Goal: Transaction & Acquisition: Purchase product/service

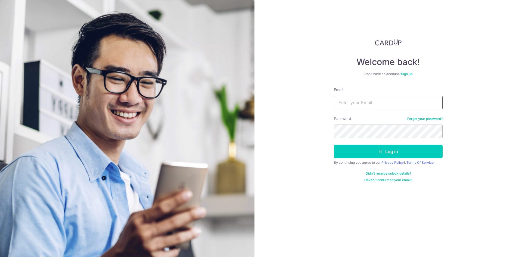
click at [352, 101] on input "Email" at bounding box center [388, 103] width 109 height 14
type input "alvinevachua@gmail.com"
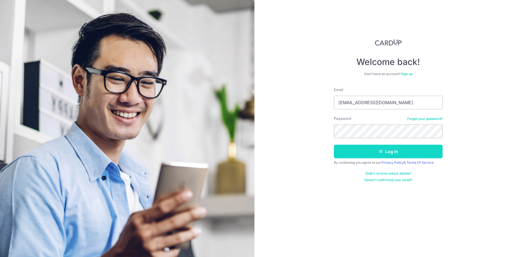
click at [383, 155] on button "Log in" at bounding box center [388, 152] width 109 height 14
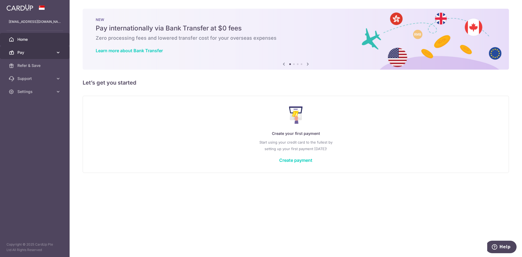
click at [54, 54] on link "Pay" at bounding box center [35, 52] width 70 height 13
click at [307, 160] on link "Create payment" at bounding box center [295, 160] width 33 height 5
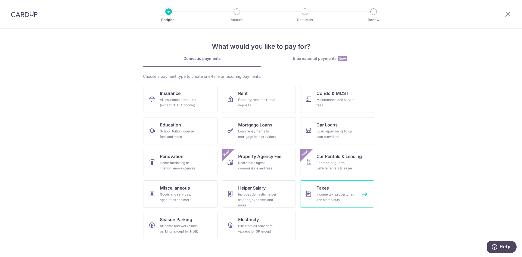
click at [328, 194] on div "Income tax, property tax and stamp duty" at bounding box center [336, 197] width 39 height 11
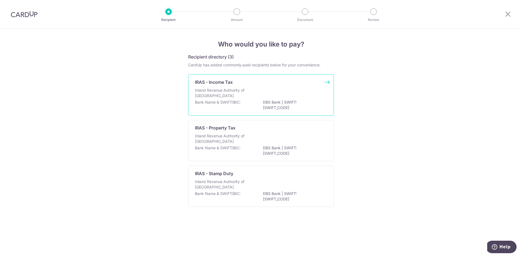
click at [233, 100] on p "Bank Name & SWIFT/BIC:" at bounding box center [218, 102] width 46 height 5
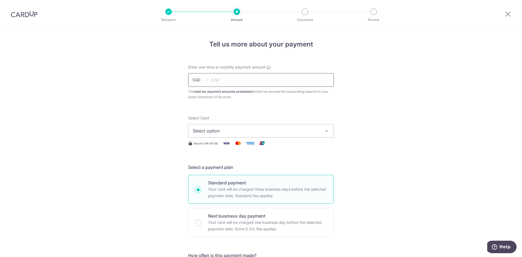
click at [231, 82] on input "text" at bounding box center [261, 80] width 146 height 14
type input "719.02"
click at [310, 133] on span "Select option" at bounding box center [256, 131] width 127 height 7
click at [276, 142] on link "Add credit card" at bounding box center [261, 146] width 145 height 10
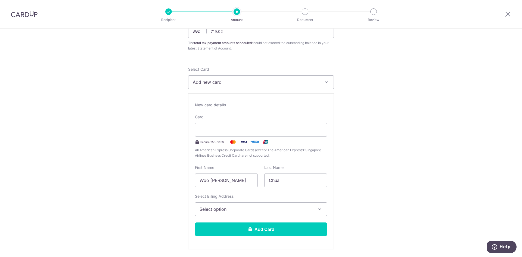
scroll to position [54, 0]
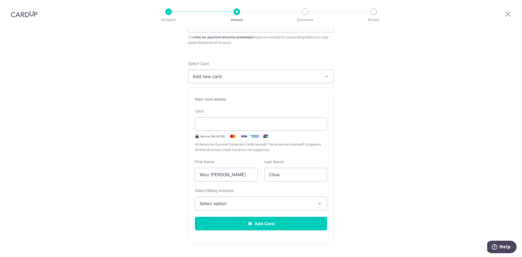
click at [270, 205] on span "Select option" at bounding box center [256, 203] width 113 height 7
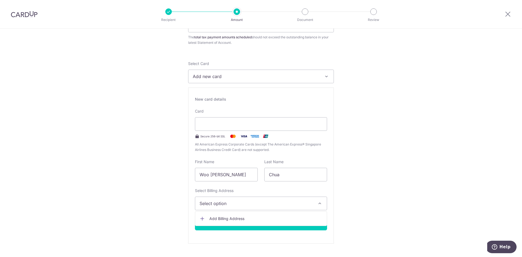
click at [233, 217] on span "Add Billing Address" at bounding box center [266, 218] width 113 height 5
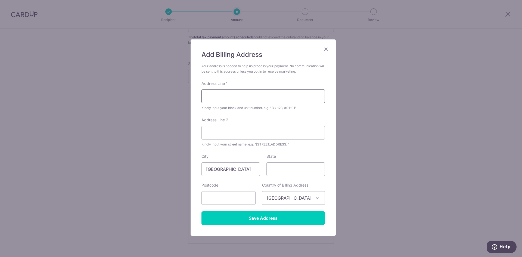
click at [224, 94] on input "Address Line 1" at bounding box center [264, 97] width 124 height 14
type input "3 Gambas Cresent"
type input "#03-07 Nordcom One"
click at [276, 173] on input "State" at bounding box center [296, 169] width 58 height 14
type input "[GEOGRAPHIC_DATA]"
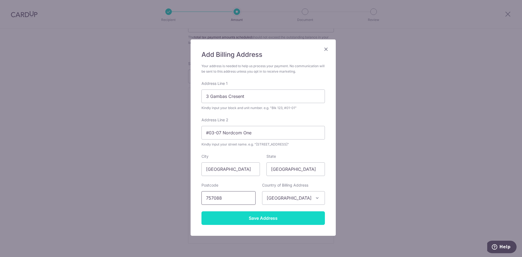
type input "757088"
click at [271, 217] on input "Save Address" at bounding box center [264, 218] width 124 height 14
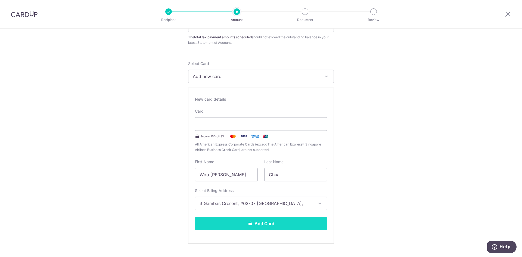
click at [276, 221] on button "Add Card" at bounding box center [261, 224] width 132 height 14
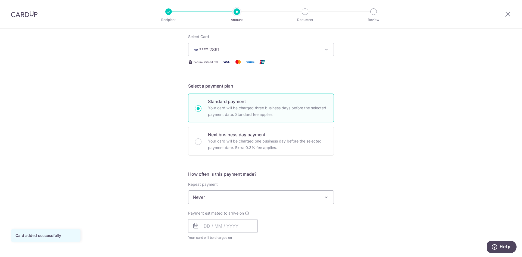
scroll to position [82, 0]
click at [213, 201] on span "Never" at bounding box center [261, 196] width 145 height 13
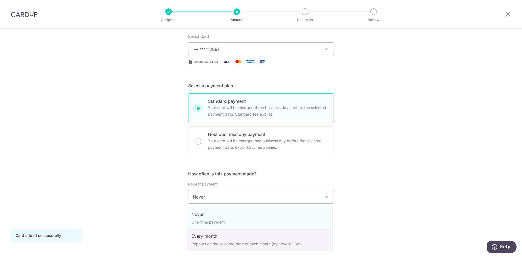
select select "3"
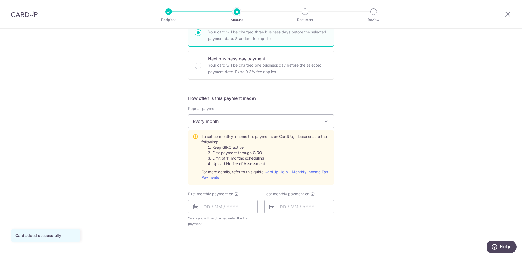
scroll to position [163, 0]
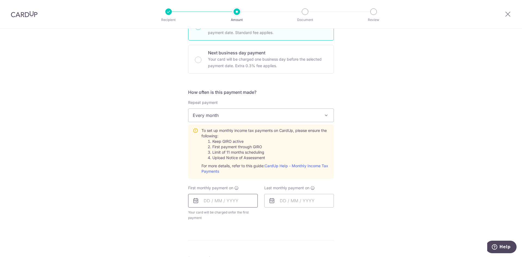
click at [206, 200] on input "text" at bounding box center [223, 201] width 70 height 14
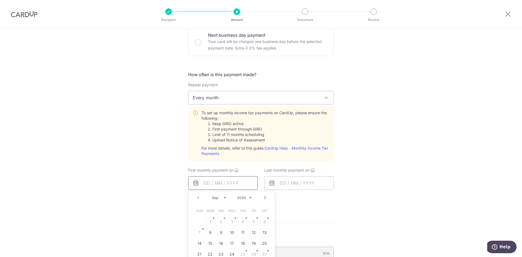
scroll to position [190, 0]
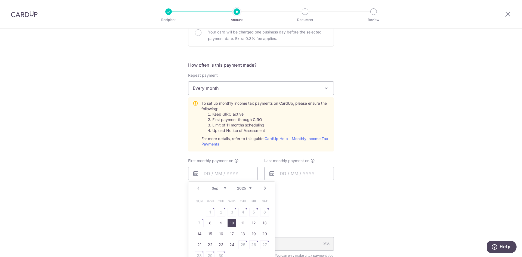
click at [228, 227] on link "10" at bounding box center [232, 223] width 9 height 9
type input "[DATE]"
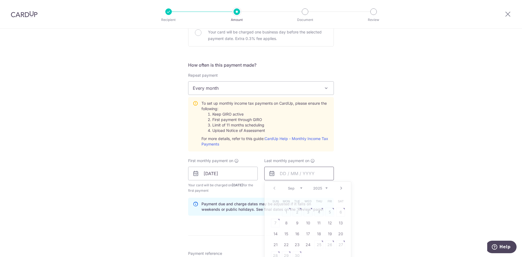
click at [278, 174] on input "text" at bounding box center [299, 174] width 70 height 14
click at [300, 189] on select "Sep Oct Nov Dec" at bounding box center [295, 188] width 14 height 4
click at [319, 189] on select "2025 2026" at bounding box center [320, 188] width 14 height 4
click at [298, 188] on select "Jan Feb Mar Apr May Jun Jul Aug Sep Oct" at bounding box center [295, 188] width 14 height 4
click at [296, 223] on link "10" at bounding box center [297, 223] width 9 height 9
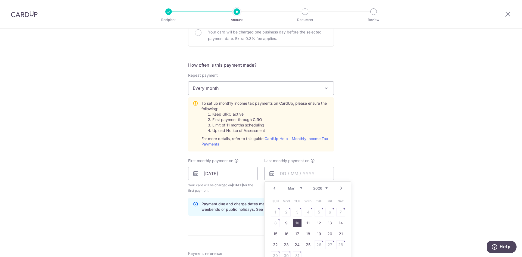
type input "[DATE]"
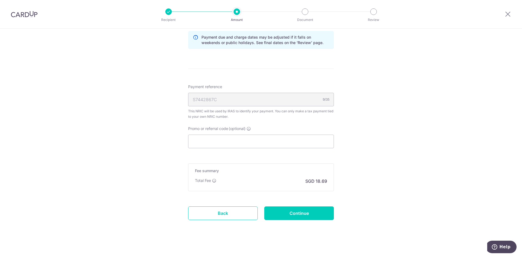
scroll to position [361, 0]
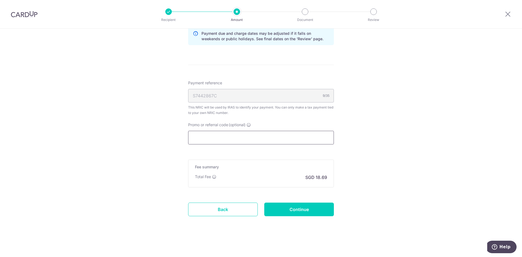
click at [217, 138] on input "Promo or referral code (optional)" at bounding box center [261, 138] width 146 height 14
paste input "VTAX25R"
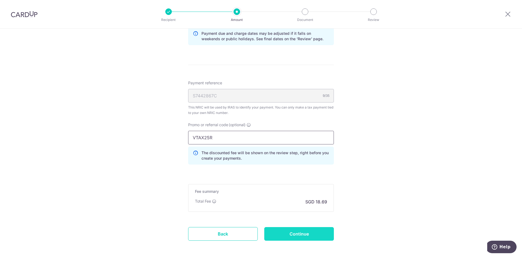
type input "VTAX25R"
click at [287, 236] on input "Continue" at bounding box center [299, 234] width 70 height 14
type input "Create Schedule"
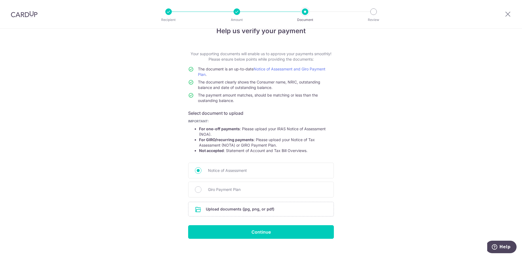
scroll to position [21, 0]
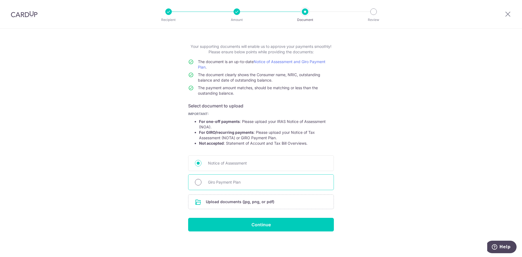
click at [198, 185] on input "Giro Payment Plan" at bounding box center [198, 182] width 7 height 7
radio input "true"
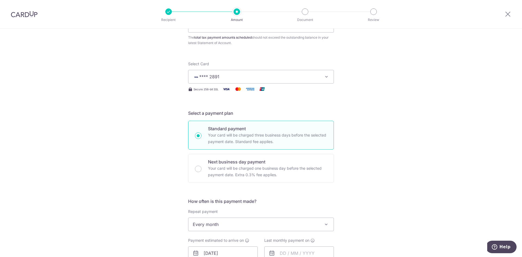
scroll to position [54, 0]
click at [249, 227] on span "Every month" at bounding box center [261, 224] width 145 height 13
select select "1"
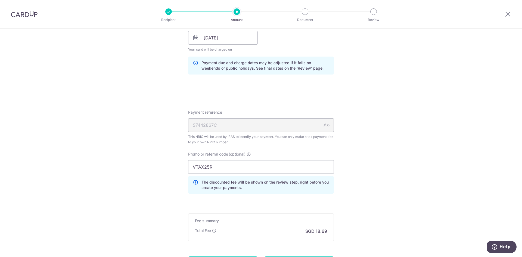
scroll to position [272, 0]
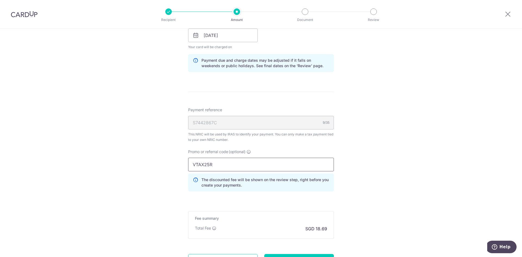
drag, startPoint x: 216, startPoint y: 162, endPoint x: 135, endPoint y: 165, distance: 80.9
click at [135, 165] on div "Tell us more about your payment Enter one-time or monthly payment amount SGD 71…" at bounding box center [261, 32] width 522 height 552
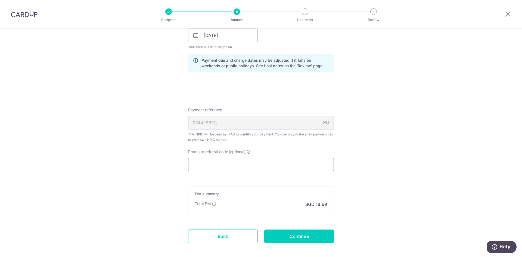
paste input "VTAX25ONE"
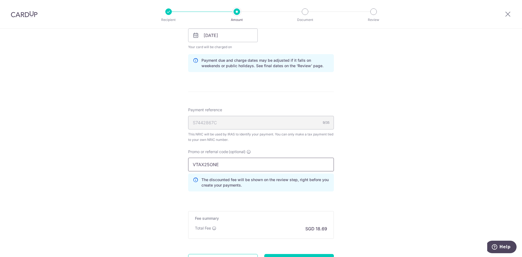
scroll to position [324, 0]
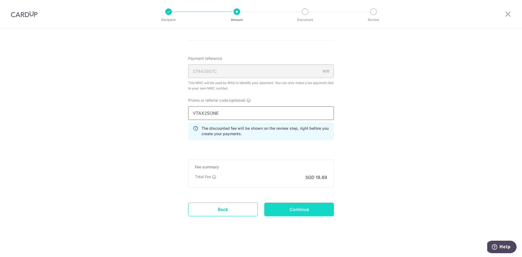
type input "VTAX25ONE"
click at [316, 205] on input "Continue" at bounding box center [299, 210] width 70 height 14
type input "Update Schedule"
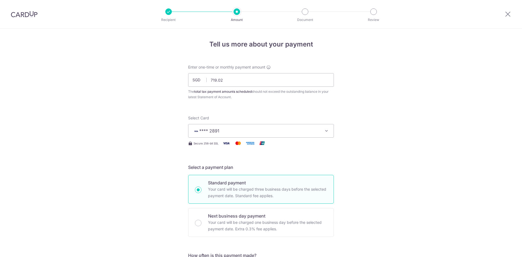
scroll to position [331, 0]
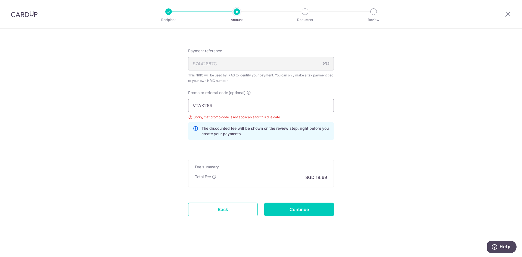
drag, startPoint x: 214, startPoint y: 103, endPoint x: 151, endPoint y: 104, distance: 62.3
paste input "ONE"
type input "VTAX25ONE"
click at [292, 212] on input "Continue" at bounding box center [299, 210] width 70 height 14
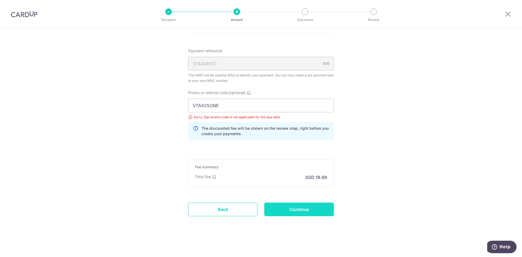
type input "Update Schedule"
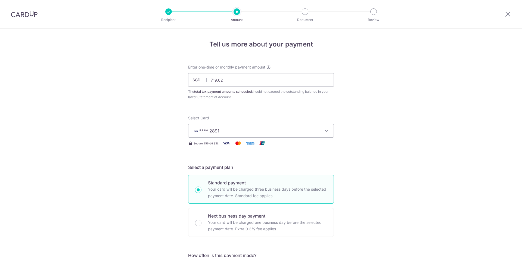
scroll to position [331, 0]
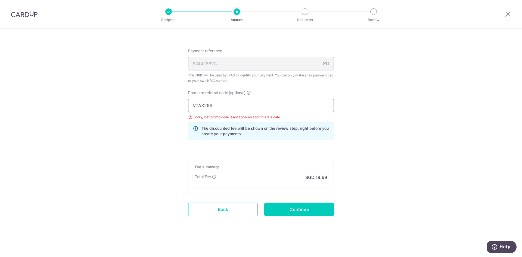
click at [214, 106] on input "VTAX25R" at bounding box center [261, 106] width 146 height 14
type input "VTAX25ONE"
click at [314, 208] on input "Continue" at bounding box center [299, 210] width 70 height 14
type input "Update Schedule"
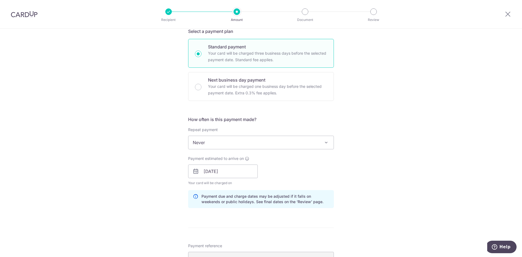
scroll to position [327, 0]
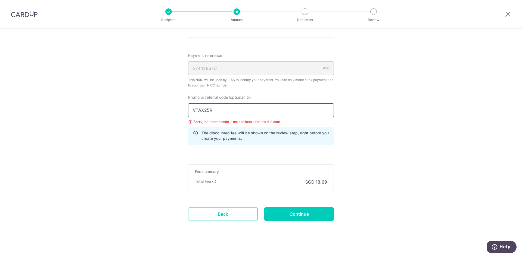
drag, startPoint x: 216, startPoint y: 110, endPoint x: 140, endPoint y: 112, distance: 75.7
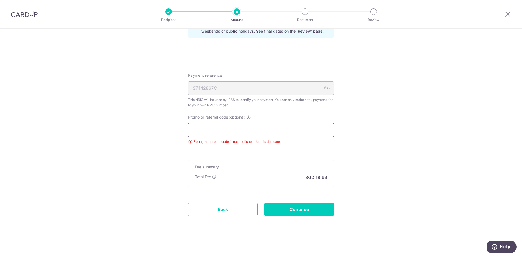
paste input "VTAX25ONE"
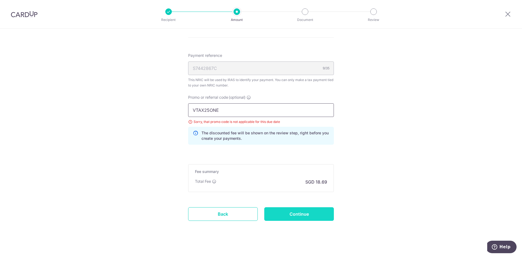
type input "VTAX25ONE"
click at [277, 216] on input "Continue" at bounding box center [299, 214] width 70 height 14
type input "Update Schedule"
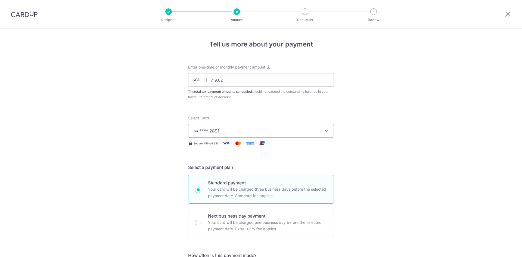
scroll to position [331, 0]
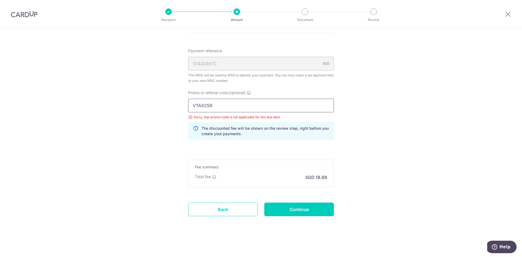
click at [220, 105] on input "VTAX25R" at bounding box center [261, 106] width 146 height 14
type input "V"
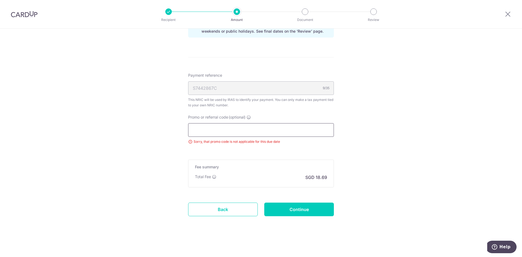
paste input "VTAX25ONE"
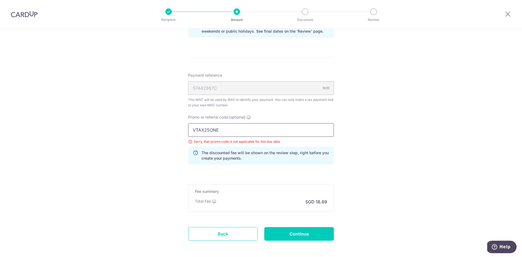
scroll to position [331, 0]
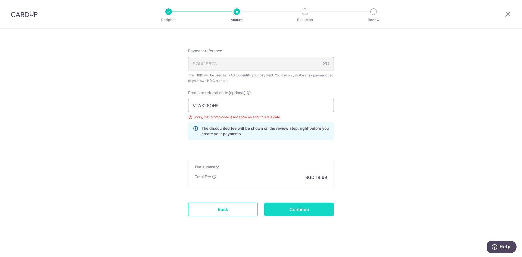
type input "VTAX25ONE"
click at [317, 210] on input "Continue" at bounding box center [299, 210] width 70 height 14
type input "Update Schedule"
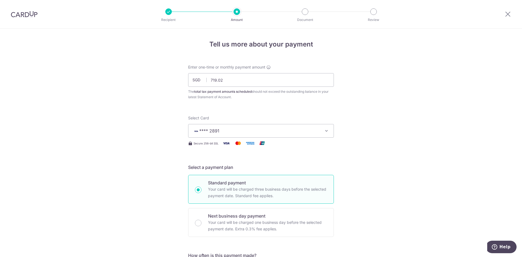
drag, startPoint x: 17, startPoint y: 14, endPoint x: 285, endPoint y: 33, distance: 267.8
click at [17, 14] on img at bounding box center [24, 14] width 27 height 7
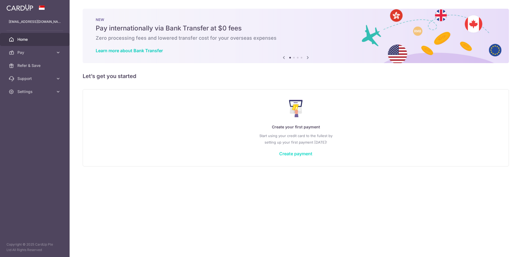
click at [311, 155] on link "Create payment" at bounding box center [295, 153] width 33 height 5
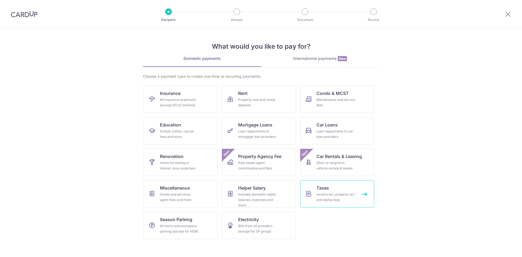
click at [328, 196] on div "Income tax, property tax and stamp duty" at bounding box center [336, 197] width 39 height 11
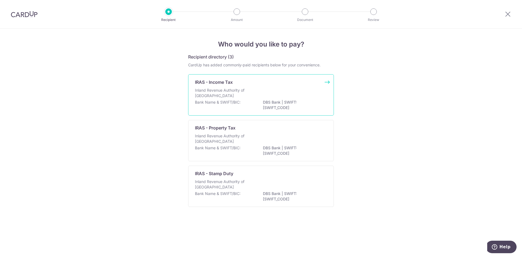
click at [255, 90] on div "Inland Revenue Authority of Singapore" at bounding box center [261, 94] width 132 height 12
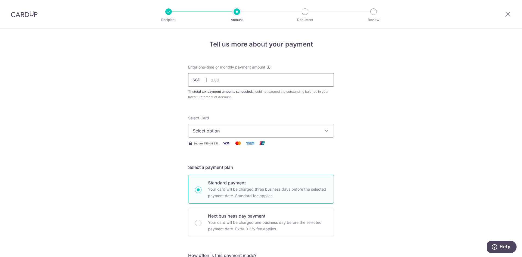
click at [254, 84] on input "text" at bounding box center [261, 80] width 146 height 14
type input "5,752.00"
click at [261, 129] on span "Select option" at bounding box center [256, 131] width 127 height 7
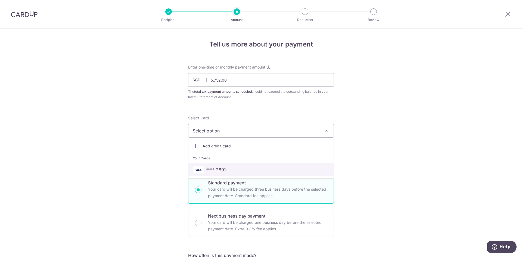
click at [217, 170] on span "**** 2891" at bounding box center [216, 170] width 20 height 7
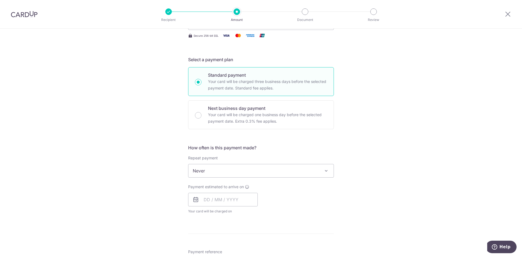
scroll to position [109, 0]
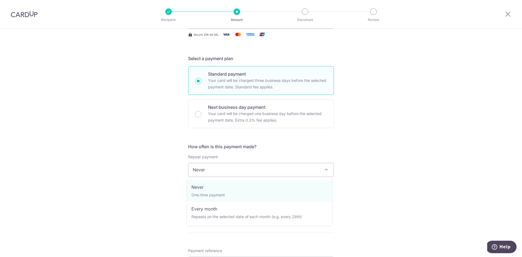
click at [223, 172] on span "Never" at bounding box center [261, 169] width 145 height 13
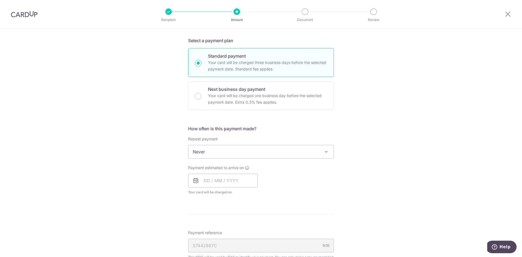
scroll to position [136, 0]
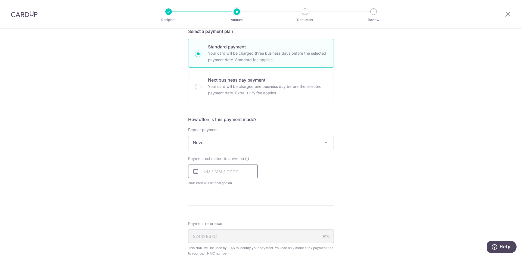
click at [207, 172] on input "text" at bounding box center [223, 172] width 70 height 14
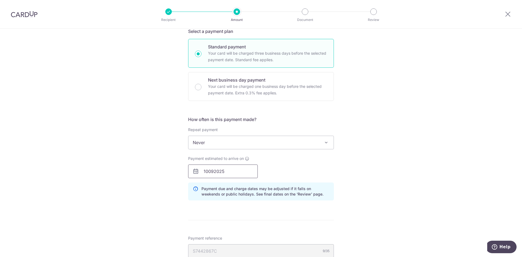
click at [208, 172] on input "10092025" at bounding box center [223, 172] width 70 height 14
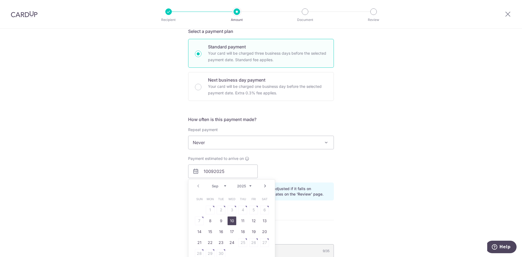
click at [232, 220] on link "10" at bounding box center [232, 221] width 9 height 9
type input "[DATE]"
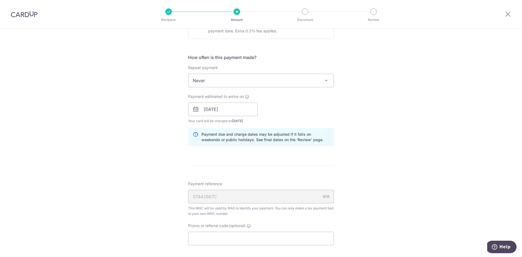
scroll to position [272, 0]
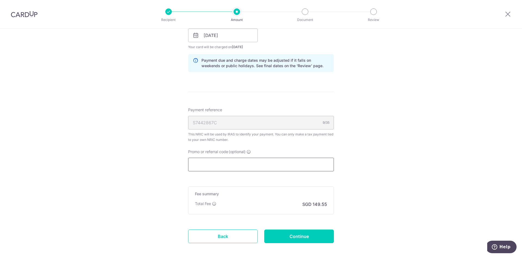
click at [210, 163] on input "Promo or referral code (optional)" at bounding box center [261, 165] width 146 height 14
paste input "VTAX25ONE"
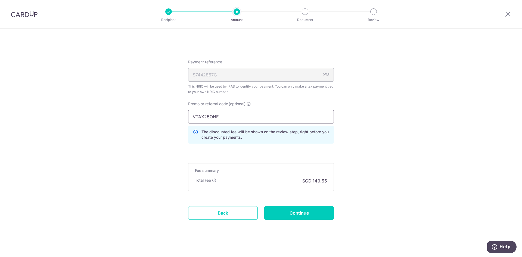
scroll to position [324, 0]
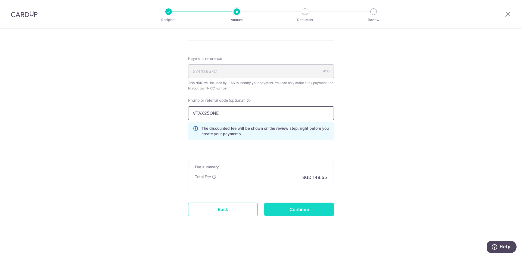
type input "VTAX25ONE"
click at [301, 211] on input "Continue" at bounding box center [299, 210] width 70 height 14
type input "Create Schedule"
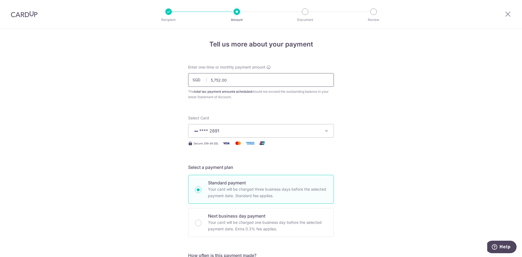
drag, startPoint x: 226, startPoint y: 81, endPoint x: 191, endPoint y: 80, distance: 34.8
click at [191, 80] on input "5,752.00" at bounding box center [261, 80] width 146 height 14
type input "719.02"
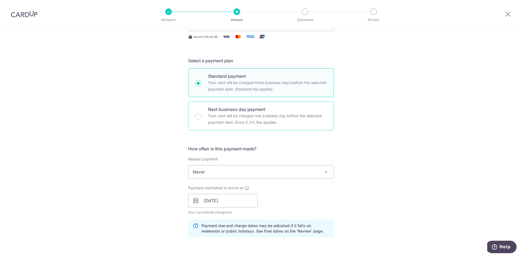
scroll to position [109, 0]
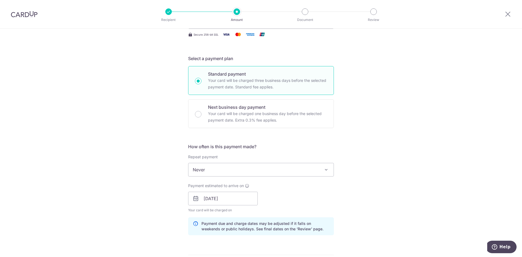
click at [209, 172] on span "Never" at bounding box center [261, 169] width 145 height 13
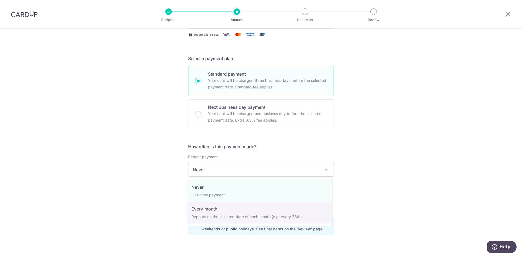
select select "3"
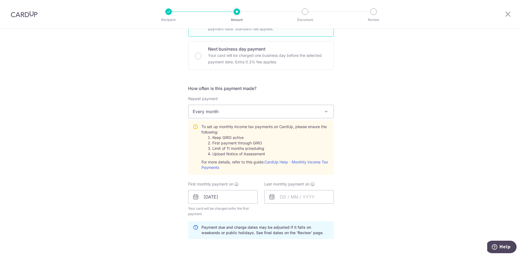
scroll to position [190, 0]
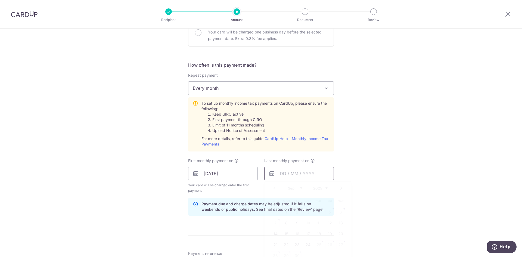
click at [281, 173] on input "text" at bounding box center [299, 174] width 70 height 14
click at [316, 190] on div "Sep Oct Nov Dec 2025 2026" at bounding box center [308, 188] width 40 height 5
click at [316, 187] on select "2025 2026" at bounding box center [320, 188] width 14 height 4
click at [282, 185] on div "Prev Next Jan Feb Mar Apr May Jun Jul Aug Sep Oct 2025 2026" at bounding box center [308, 188] width 87 height 13
click at [292, 186] on select "Jan Feb Mar Apr May Jun Jul Aug Sep Oct" at bounding box center [295, 188] width 14 height 4
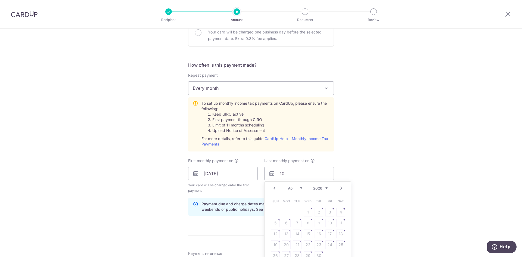
click at [326, 221] on table "Sun Mon Tue Wed Thu Fri Sat 1 2 3 4 5 6 7 8 9 10 11 12 13 14 15 16 17 18 19 20 …" at bounding box center [308, 228] width 76 height 65
click at [298, 189] on select "Jan Feb Mar Apr May Jun Jul Aug Sep Oct" at bounding box center [295, 188] width 14 height 4
click at [295, 224] on link "10" at bounding box center [297, 223] width 9 height 9
type input "10/03/2026"
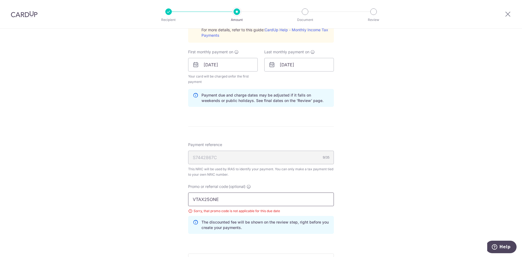
click at [225, 200] on input "VTAX25ONE" at bounding box center [261, 200] width 146 height 14
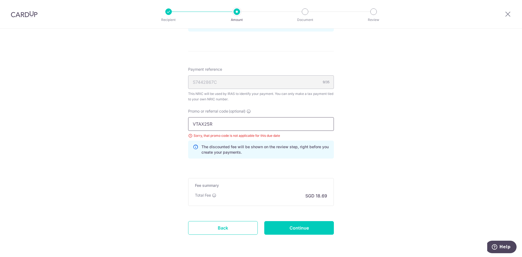
scroll to position [381, 0]
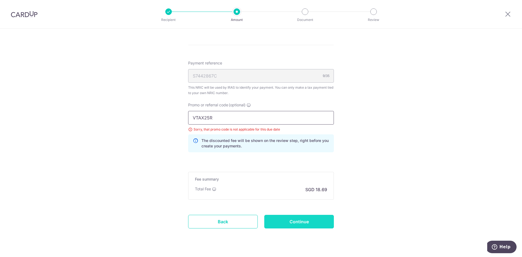
type input "VTAX25R"
click at [291, 218] on input "Continue" at bounding box center [299, 222] width 70 height 14
type input "Update Schedule"
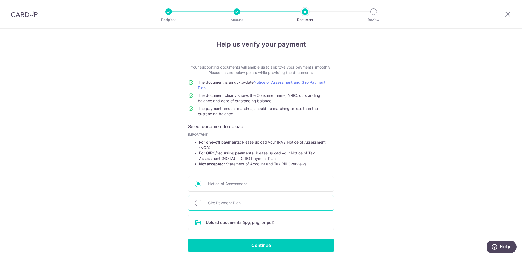
click at [199, 201] on input "Giro Payment Plan" at bounding box center [198, 203] width 7 height 7
radio input "true"
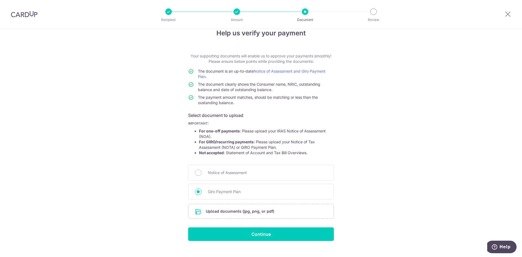
scroll to position [21, 0]
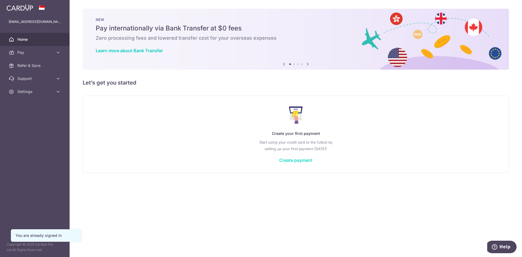
click at [302, 160] on link "Create payment" at bounding box center [295, 160] width 33 height 5
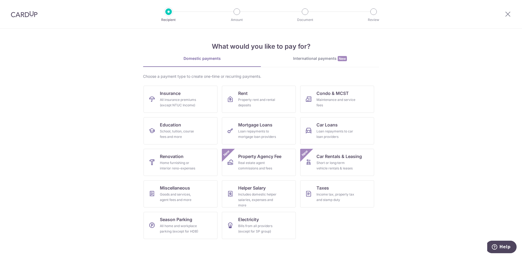
click at [312, 57] on div "International payments New" at bounding box center [320, 59] width 118 height 6
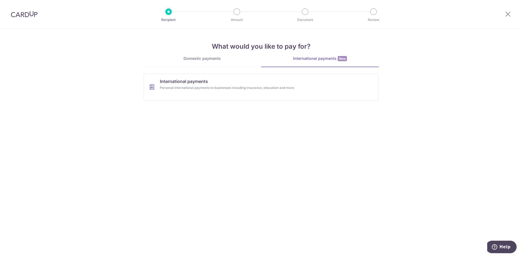
click at [201, 59] on div "Domestic payments" at bounding box center [202, 58] width 118 height 5
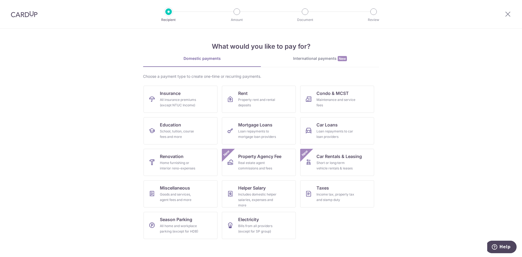
click at [328, 60] on div "International payments New" at bounding box center [320, 59] width 118 height 6
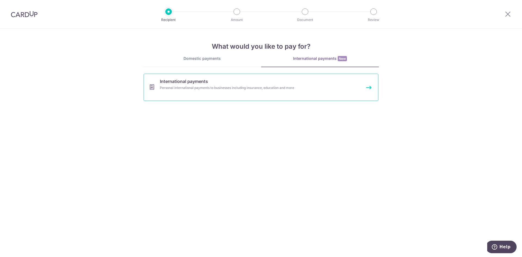
click at [242, 89] on div "Personal international payments to businesses including insurance, education an…" at bounding box center [254, 87] width 188 height 5
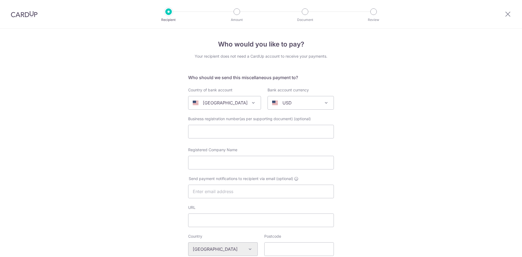
select select
click at [242, 101] on span "[GEOGRAPHIC_DATA]" at bounding box center [225, 102] width 72 height 13
type input "x"
type input "chi"
select select "48"
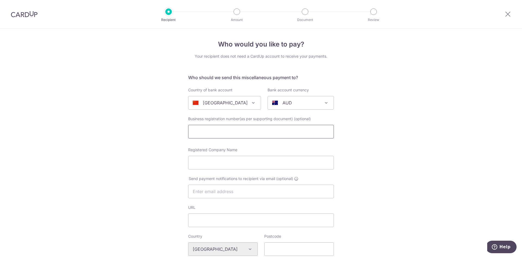
select select "[GEOGRAPHIC_DATA]"
select select
click at [300, 100] on div "AUD" at bounding box center [296, 103] width 48 height 7
select select "13"
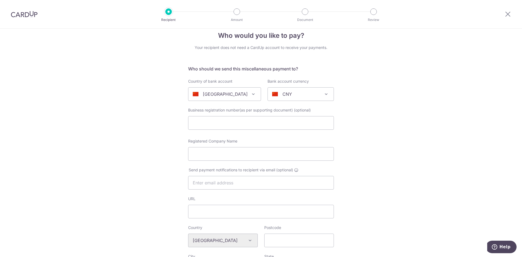
scroll to position [0, 0]
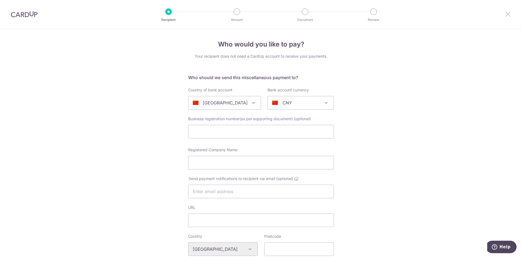
drag, startPoint x: 507, startPoint y: 13, endPoint x: 285, endPoint y: 33, distance: 223.7
click at [507, 13] on icon at bounding box center [508, 14] width 7 height 7
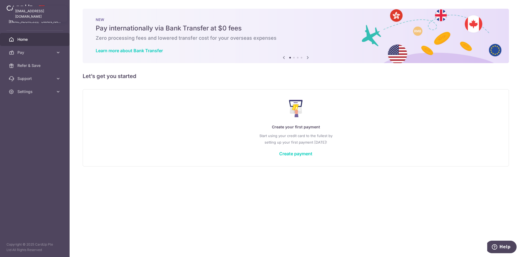
click at [38, 20] on p "[EMAIL_ADDRESS][DOMAIN_NAME]" at bounding box center [35, 21] width 52 height 5
click at [36, 24] on p "[EMAIL_ADDRESS][DOMAIN_NAME]" at bounding box center [35, 21] width 52 height 5
click at [43, 88] on link "Settings" at bounding box center [35, 91] width 70 height 13
click at [30, 118] on span "Logout" at bounding box center [35, 117] width 36 height 5
